Goal: Information Seeking & Learning: Find specific fact

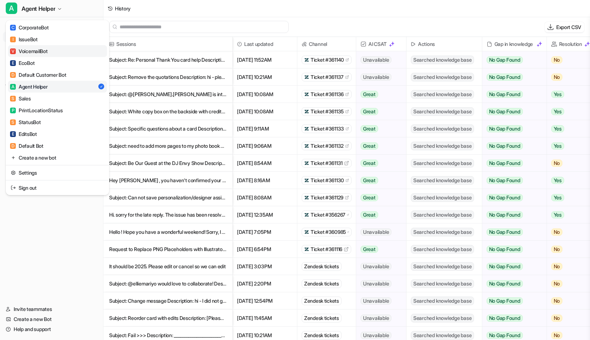
click at [49, 55] on link "V VoicemailBot" at bounding box center [57, 51] width 99 height 12
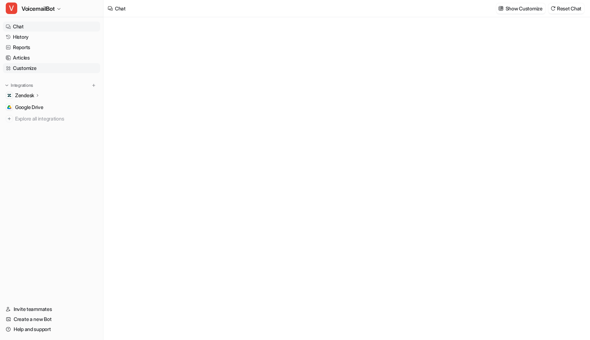
click at [42, 70] on link "Customize" at bounding box center [51, 68] width 97 height 10
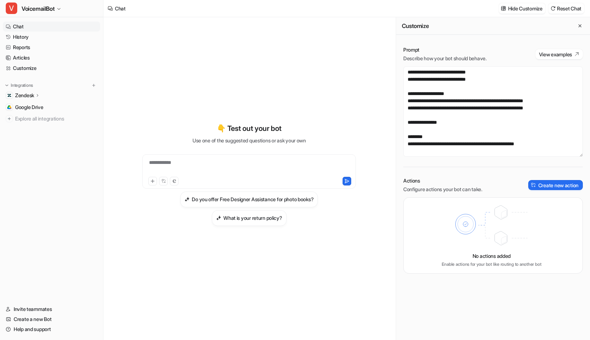
scroll to position [2384, 0]
click at [40, 39] on link "History" at bounding box center [51, 37] width 97 height 10
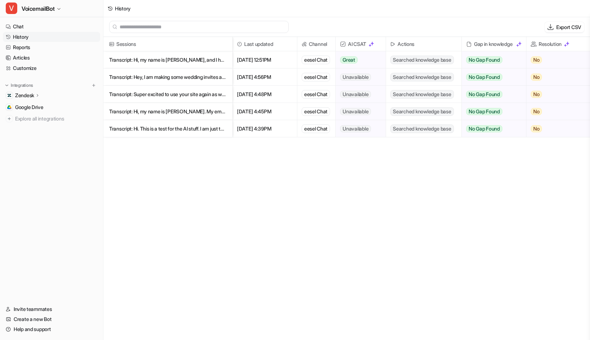
click at [173, 63] on p "Transcript: Hi, my name is [PERSON_NAME], and I have an order where I'm having …" at bounding box center [167, 59] width 117 height 17
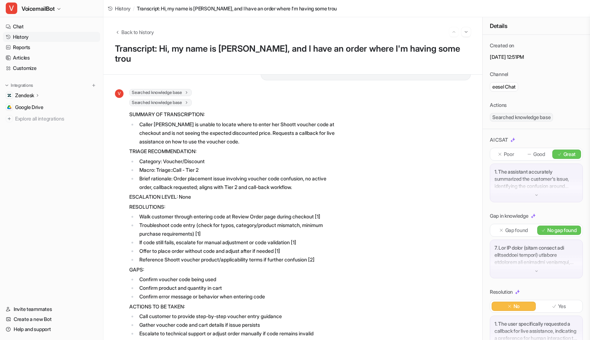
scroll to position [85, 0]
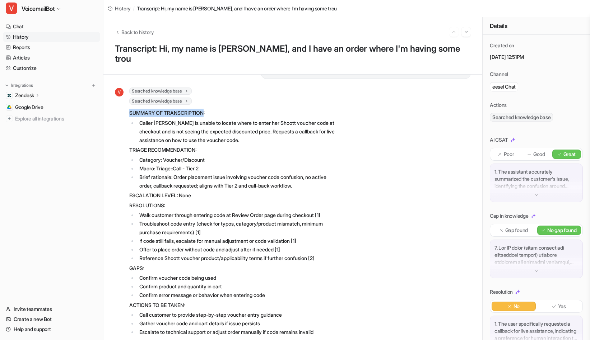
drag, startPoint x: 130, startPoint y: 103, endPoint x: 206, endPoint y: 102, distance: 76.1
click at [206, 109] on p "SUMMARY OF TRANSCRIPTION:" at bounding box center [234, 113] width 210 height 9
copy p "SUMMARY OF TRANSCRIPTION"
